Goal: Task Accomplishment & Management: Manage account settings

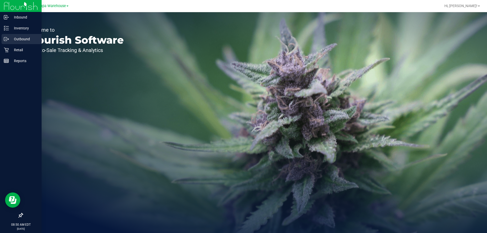
click at [9, 41] on p "Outbound" at bounding box center [24, 39] width 30 height 6
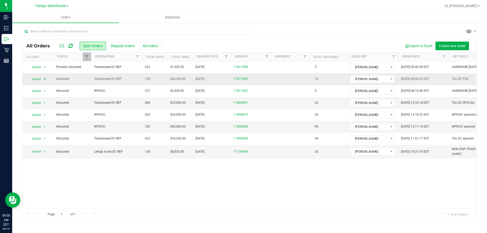
click at [41, 78] on span "Action" at bounding box center [35, 79] width 14 height 7
click at [49, 152] on li "Print packing list" at bounding box center [47, 155] width 38 height 8
click at [71, 47] on icon at bounding box center [70, 45] width 4 height 5
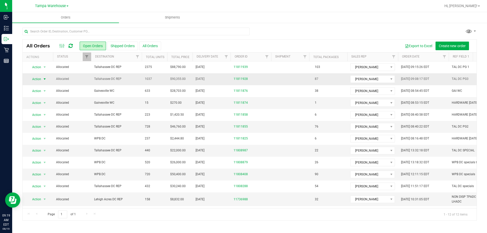
click at [42, 79] on span "select" at bounding box center [45, 79] width 6 height 7
click at [47, 152] on li "Print packing list" at bounding box center [47, 155] width 38 height 8
click at [72, 45] on icon at bounding box center [70, 45] width 4 height 5
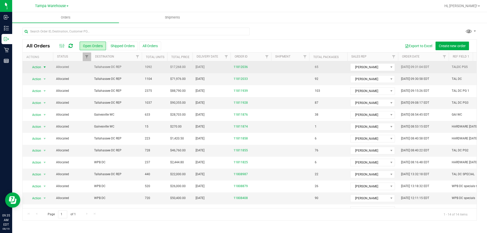
click at [41, 69] on span "Action" at bounding box center [35, 67] width 14 height 7
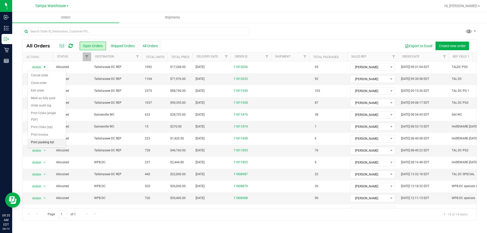
click at [47, 140] on li "Print packing list" at bounding box center [47, 143] width 38 height 8
click at [71, 47] on icon at bounding box center [70, 45] width 4 height 5
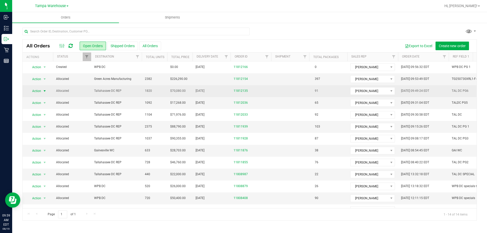
click at [39, 92] on span "Action" at bounding box center [35, 90] width 14 height 7
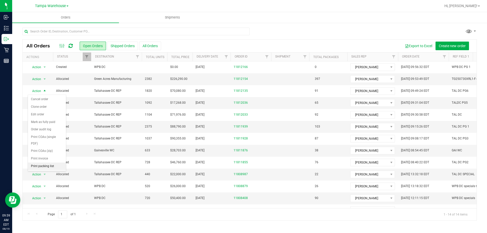
click at [50, 165] on li "Print packing list" at bounding box center [47, 167] width 38 height 8
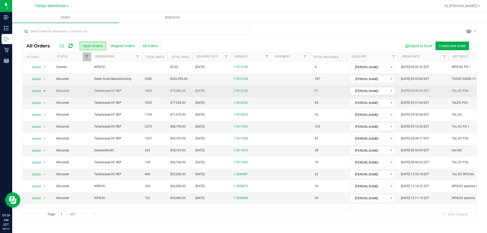
click at [40, 96] on td "Action Action Cancel order Clone order Edit order Mark as fully paid Order audi…" at bounding box center [38, 91] width 30 height 12
click at [42, 92] on span "select" at bounding box center [45, 90] width 6 height 7
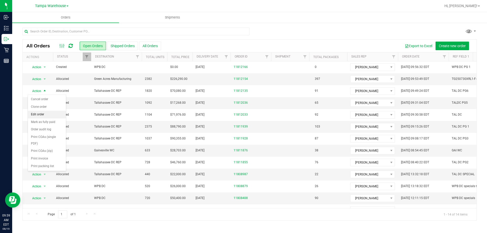
click at [44, 115] on li "Edit order" at bounding box center [47, 115] width 38 height 8
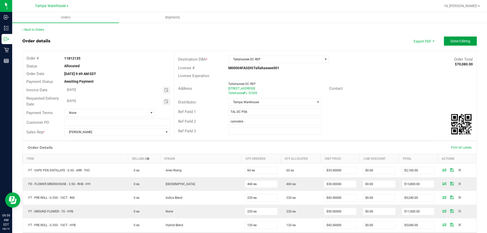
click at [464, 39] on span "Done Editing" at bounding box center [460, 41] width 20 height 4
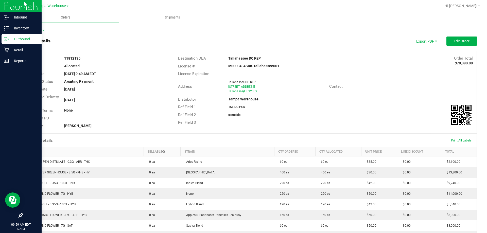
click at [11, 40] on p "Outbound" at bounding box center [24, 39] width 30 height 6
